Goal: Task Accomplishment & Management: Manage account settings

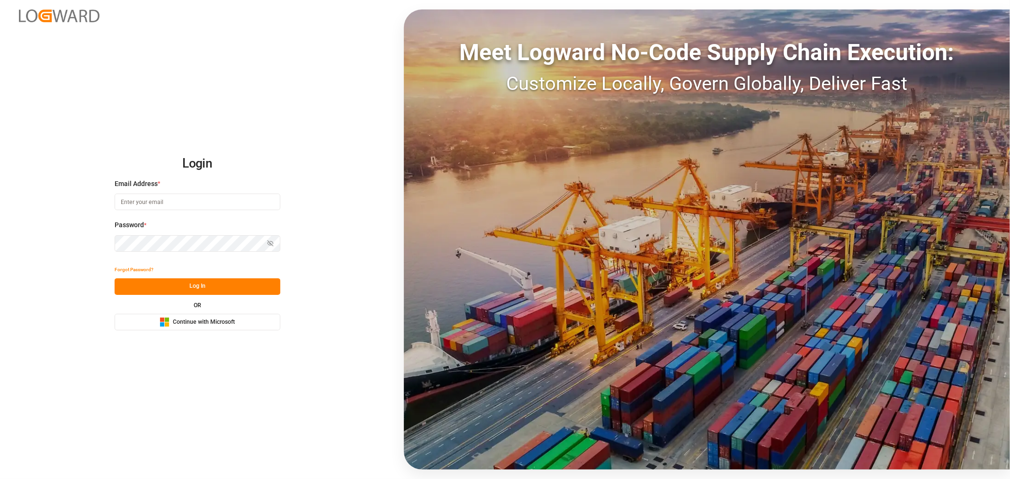
click at [143, 207] on input at bounding box center [198, 202] width 166 height 17
type input "[PERSON_NAME][DOMAIN_NAME][EMAIL_ADDRESS][DOMAIN_NAME]"
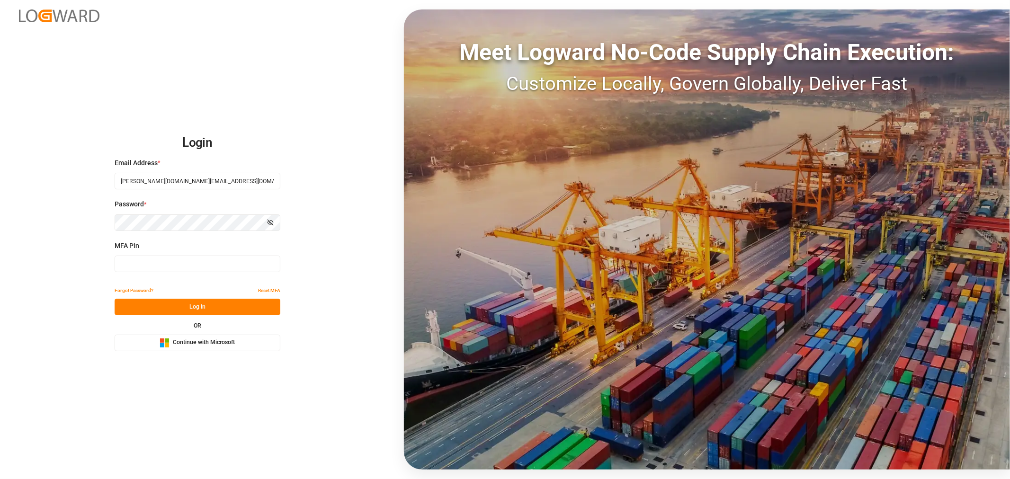
type input "110451"
click at [197, 340] on span "Continue with Microsoft" at bounding box center [204, 343] width 62 height 9
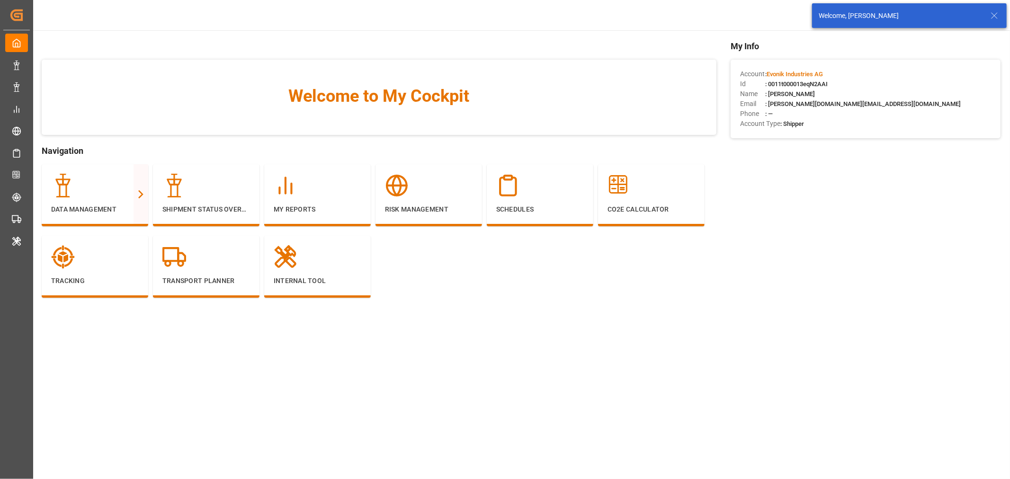
click at [997, 12] on icon at bounding box center [994, 15] width 11 height 11
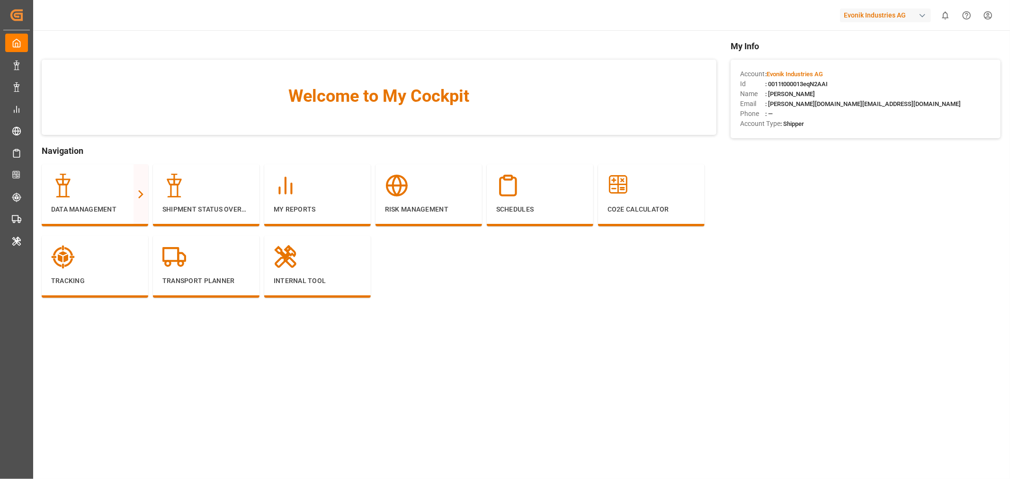
click at [918, 18] on div "button" at bounding box center [922, 15] width 9 height 9
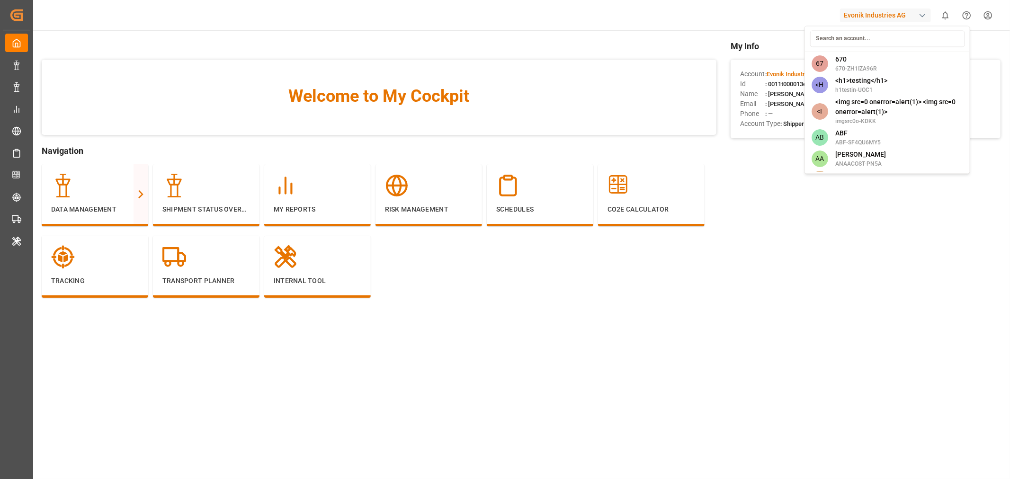
click at [868, 35] on input at bounding box center [887, 38] width 155 height 17
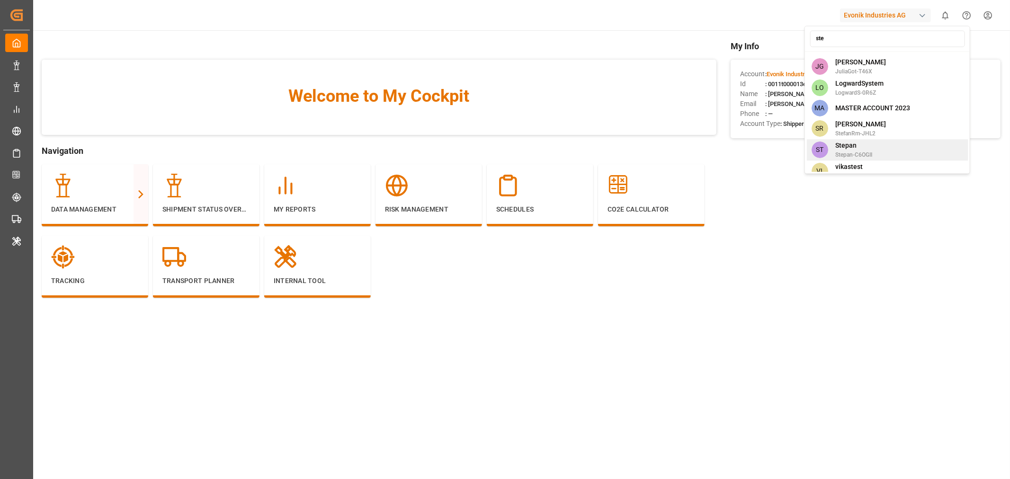
type input "ste"
click at [847, 141] on span "Stepan" at bounding box center [853, 146] width 37 height 10
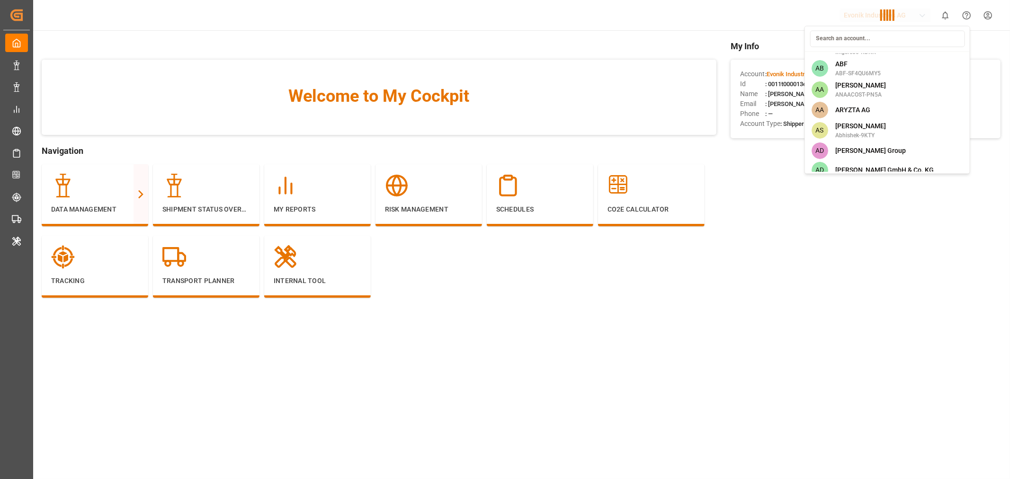
scroll to position [3687, 0]
